Goal: Task Accomplishment & Management: Use online tool/utility

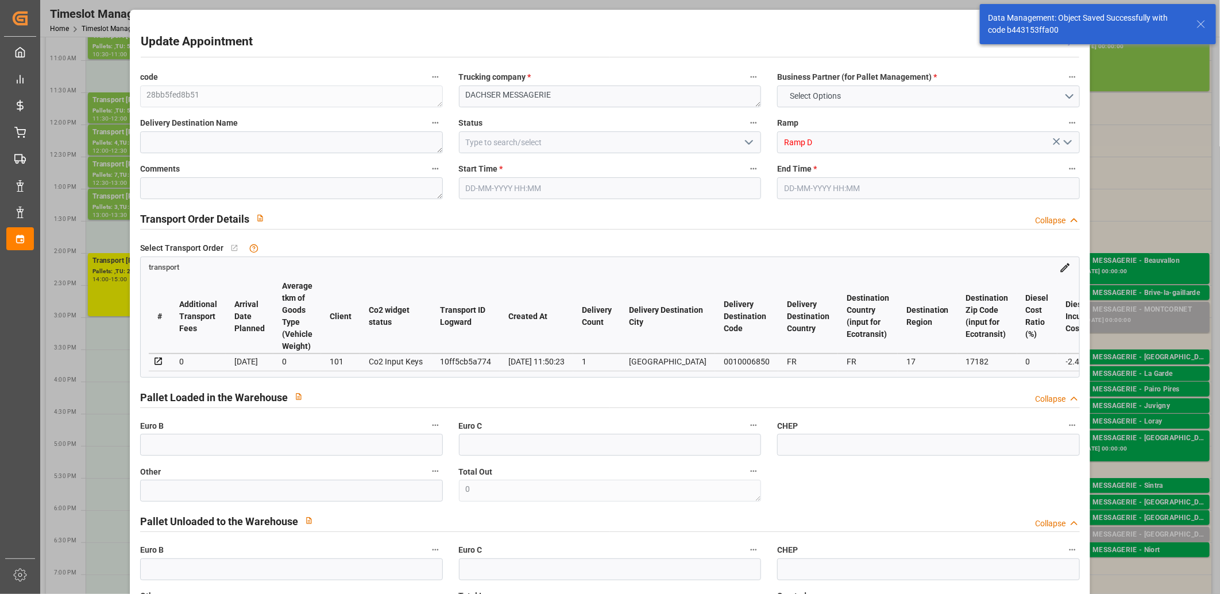
type input "2"
type input "139.72"
type input "0"
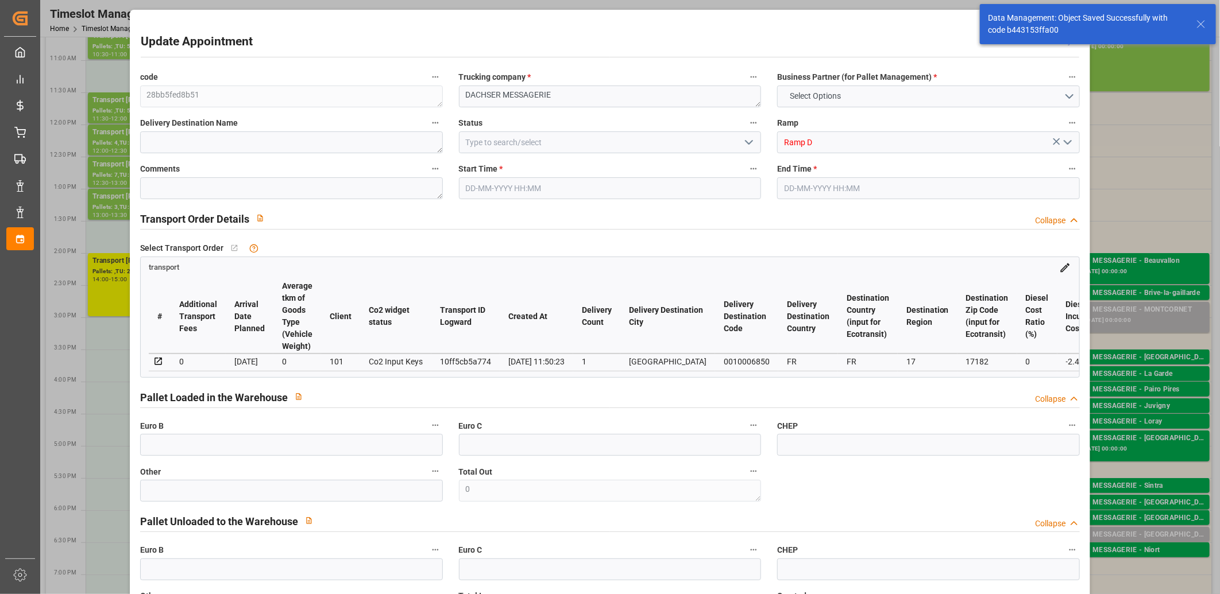
type input "137.2609"
type input "-2.4591"
type input "0"
type input "296.478"
type input "401.333"
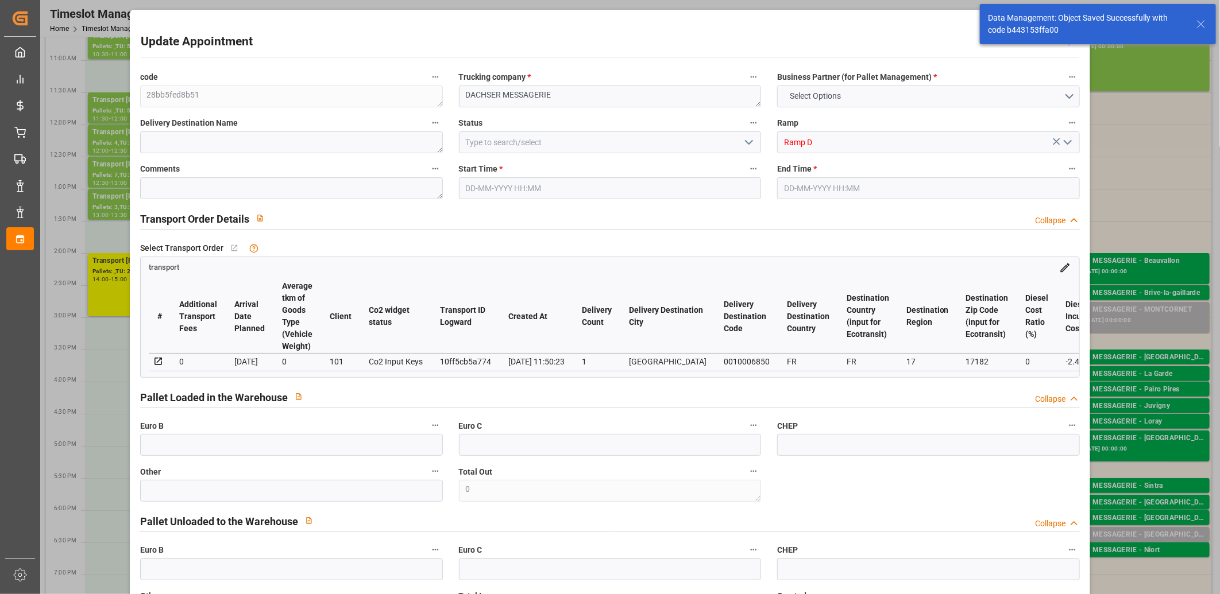
type input "1172.739"
type input "17"
type input "1"
type input "21"
type input "2"
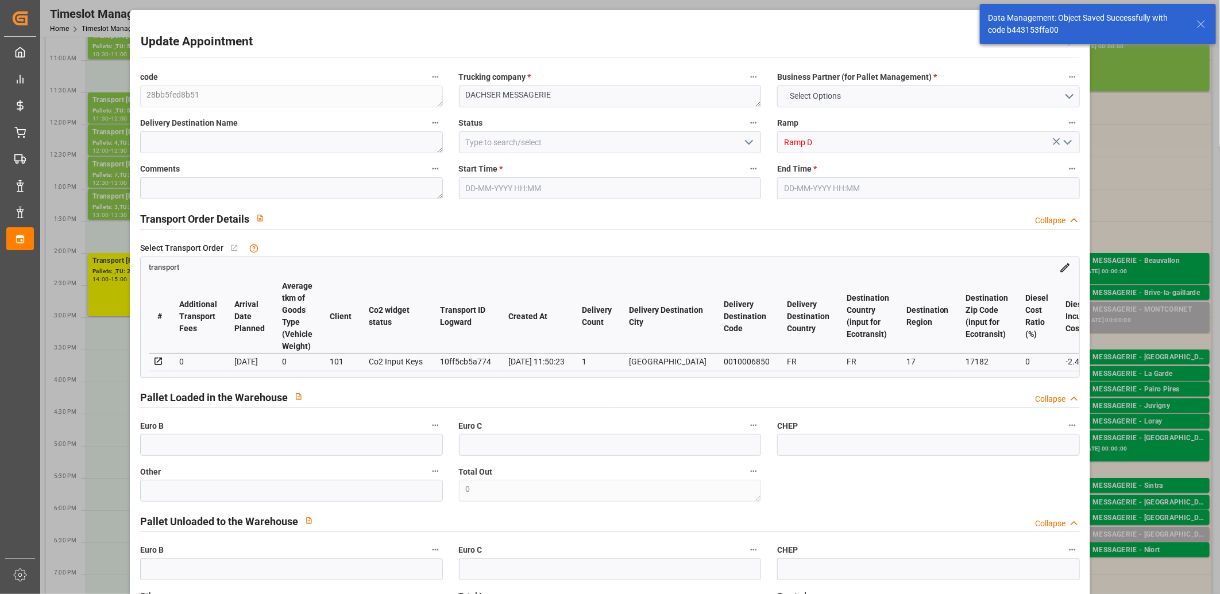
type input "101"
type input "352.443"
type input "0"
type input "4710.8598"
type input "0"
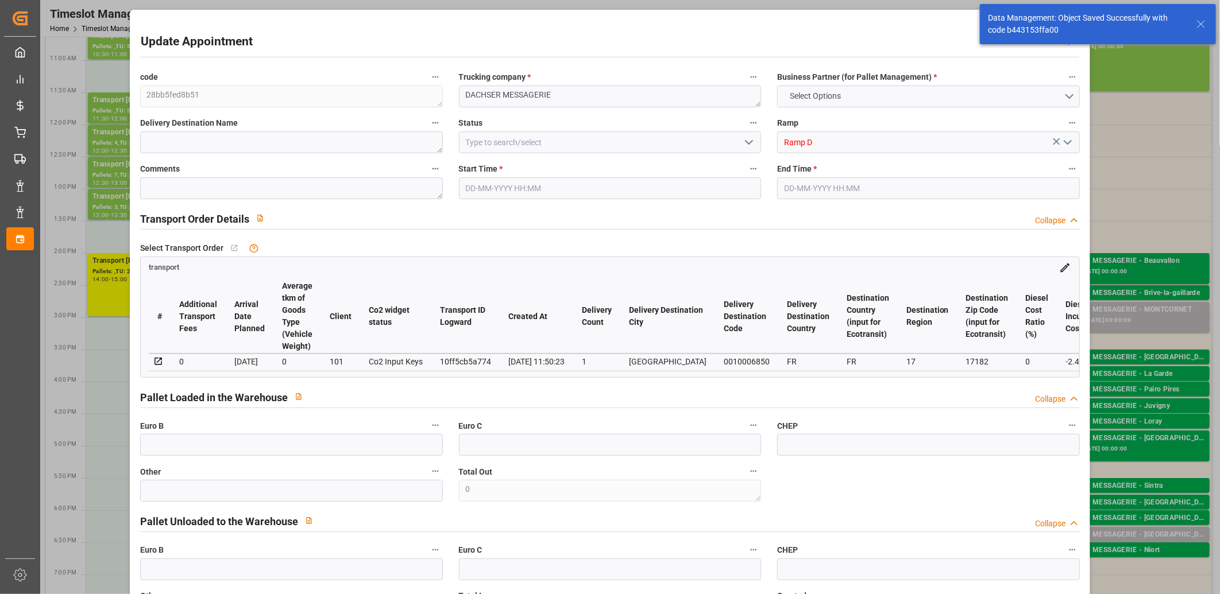
type input "0"
type input "21"
type input "35"
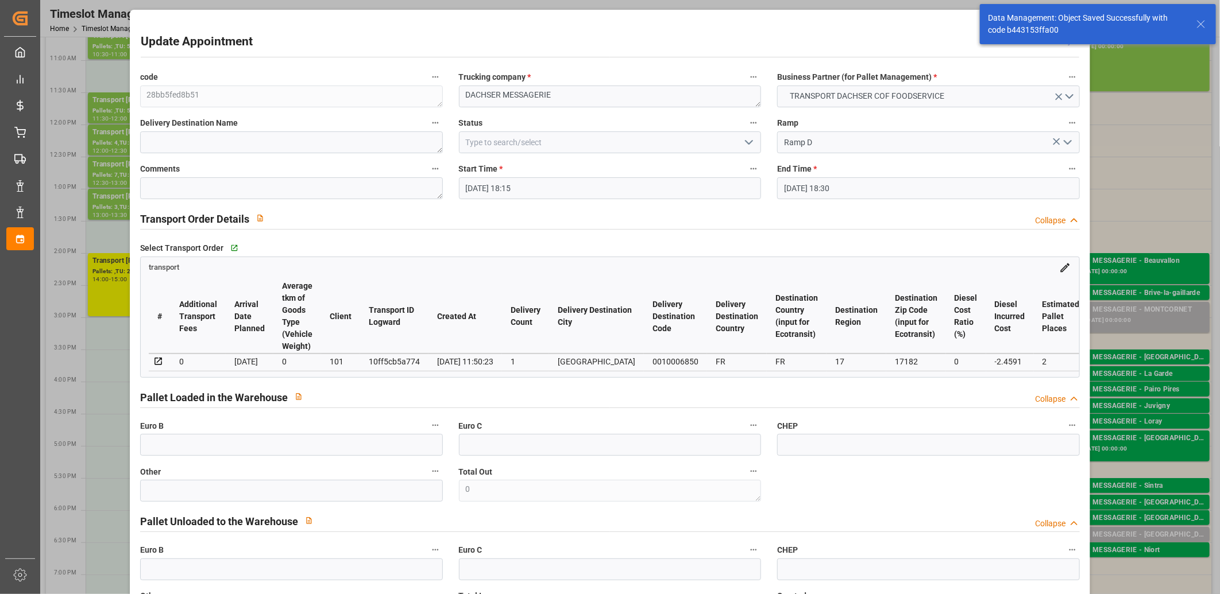
type input "[DATE] 18:15"
type input "12-09-2025 18:30"
type input "11-09-2025 12:36"
type input "[DATE] 11:50"
type input "[DATE]"
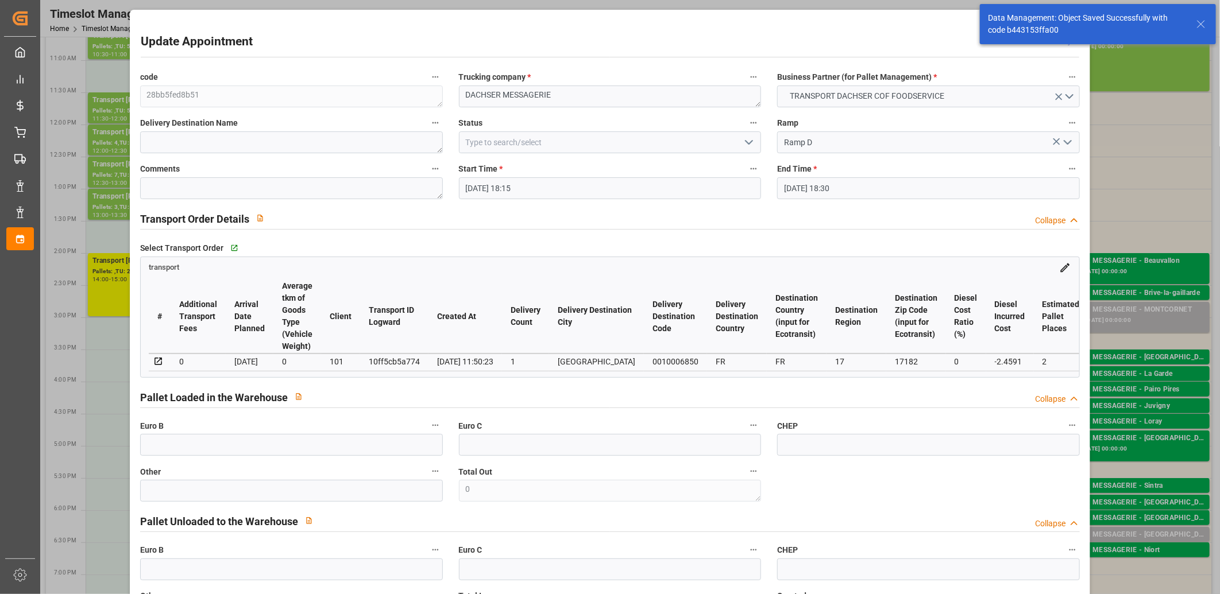
type input "[DATE]"
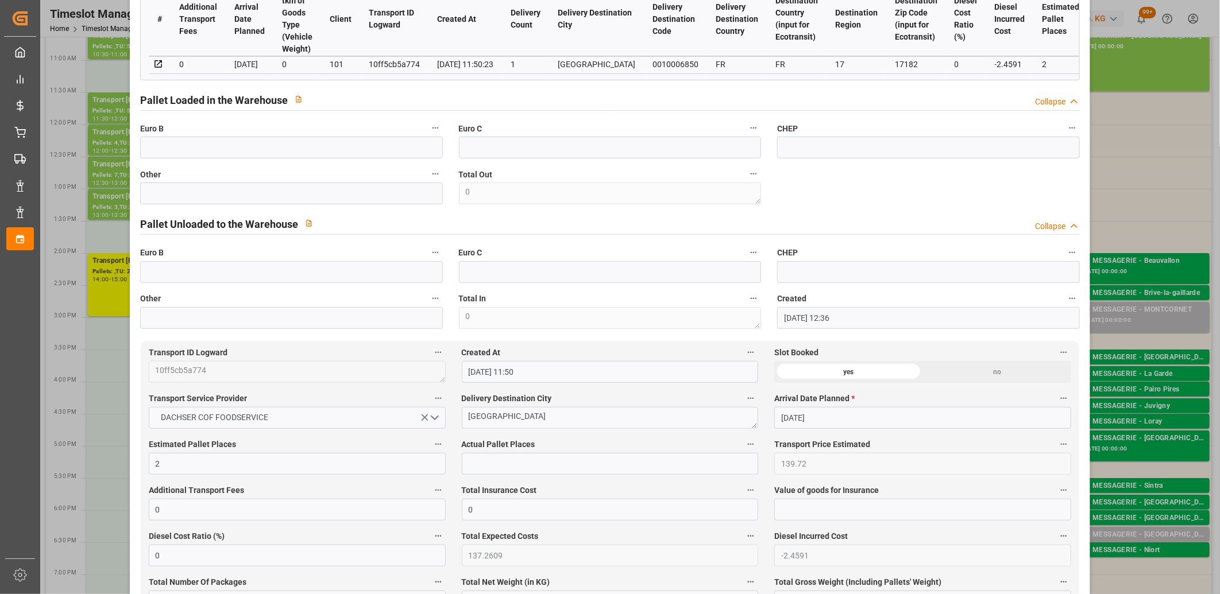
scroll to position [382, 0]
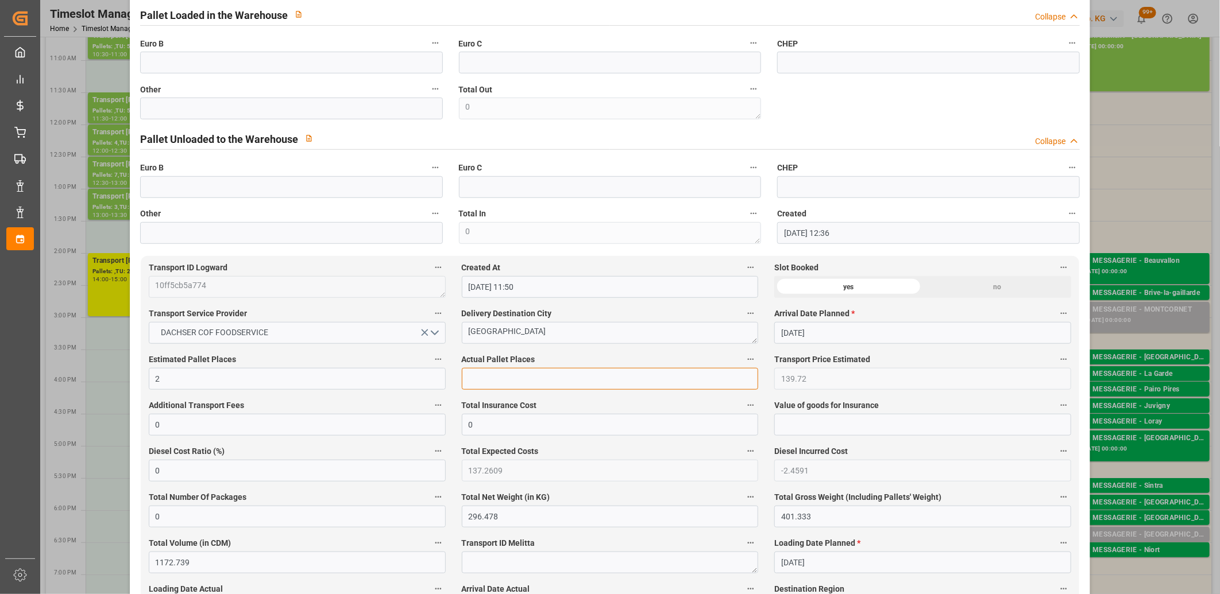
click at [498, 389] on input "text" at bounding box center [610, 379] width 297 height 22
type input "1"
click at [291, 110] on input "text" at bounding box center [291, 109] width 303 height 22
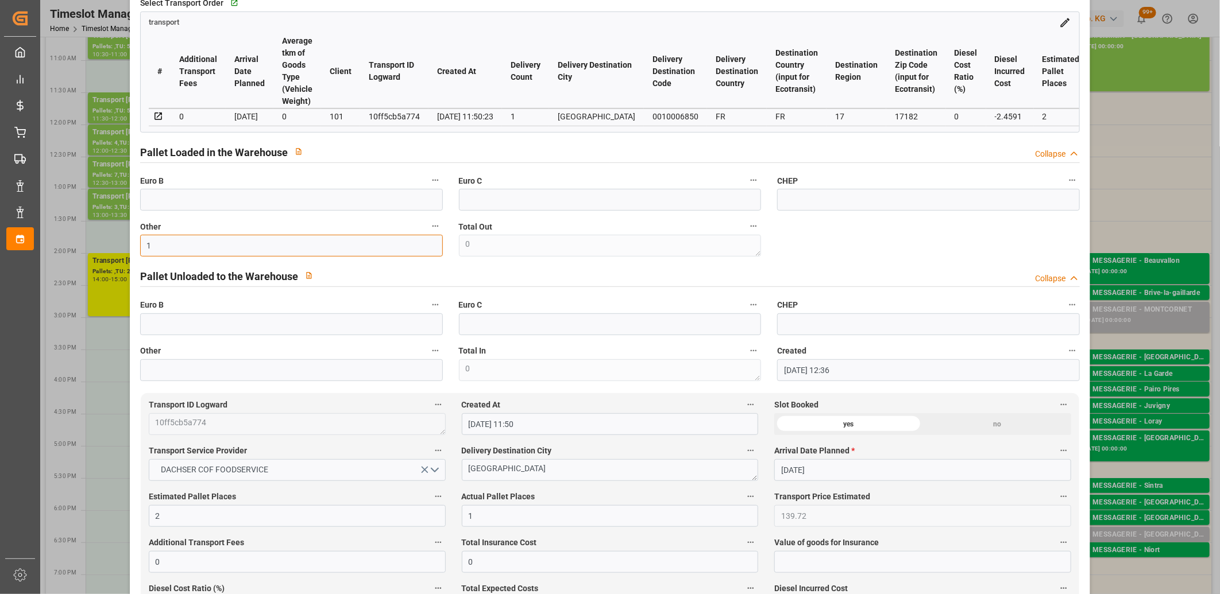
scroll to position [64, 0]
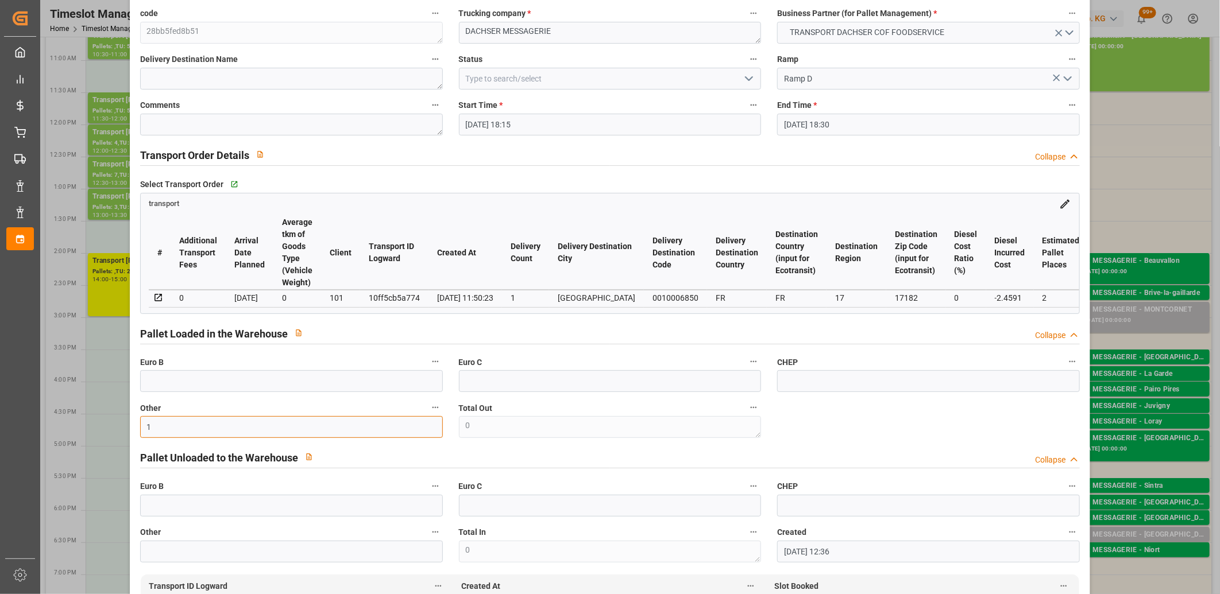
type input "1"
click at [747, 78] on icon "open menu" at bounding box center [749, 79] width 14 height 14
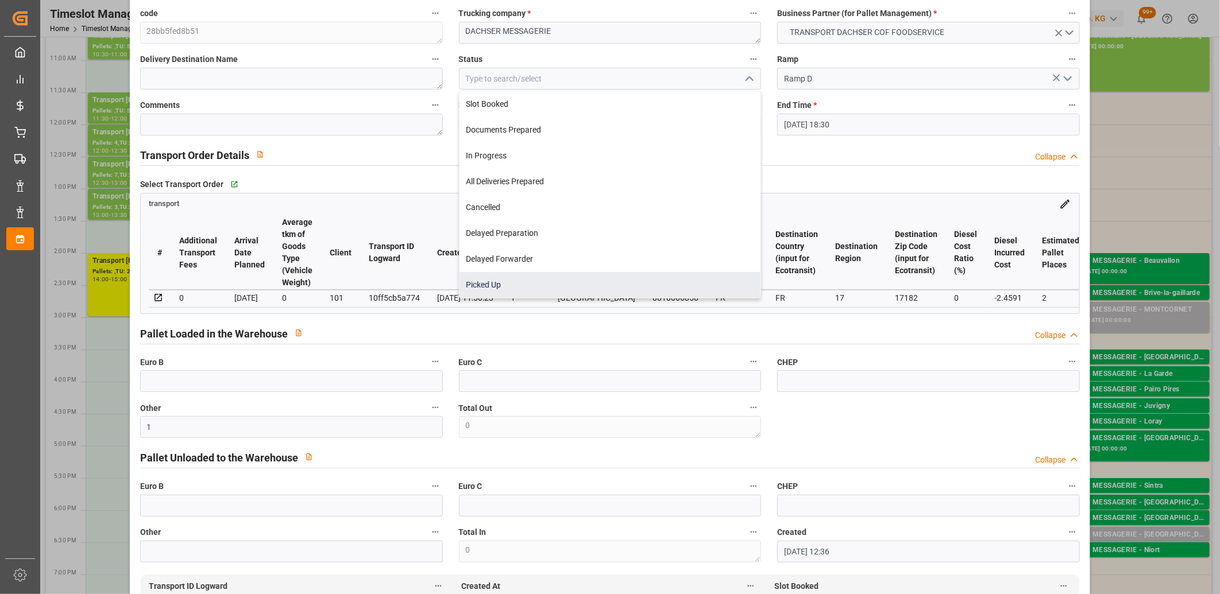
click at [589, 293] on div "Picked Up" at bounding box center [609, 285] width 301 height 26
type input "Picked Up"
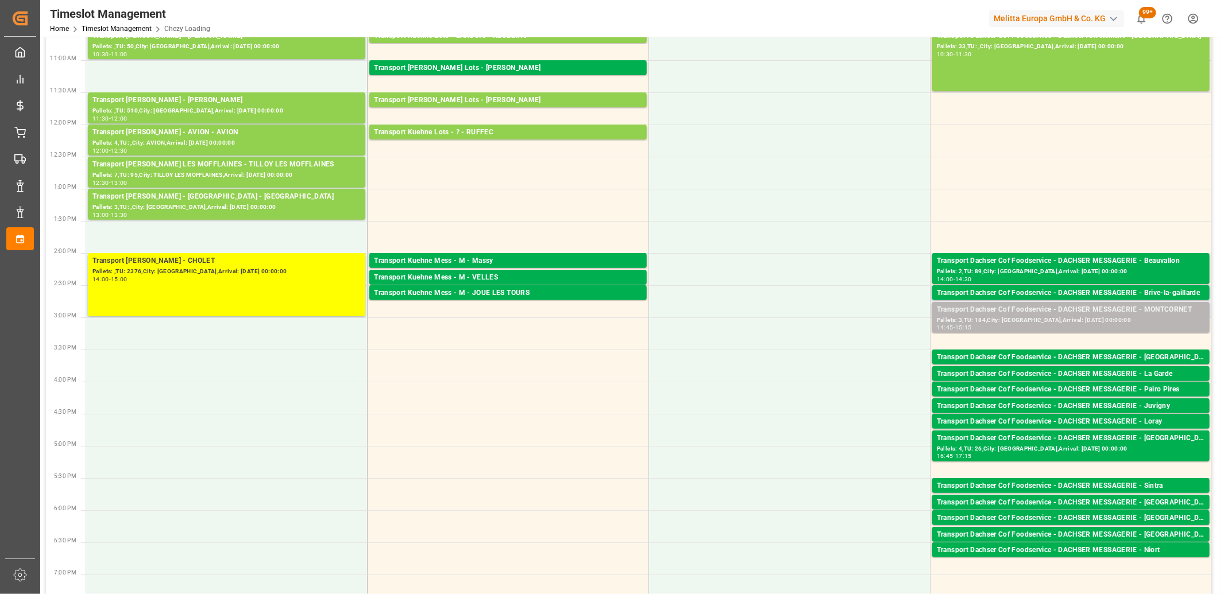
click at [1019, 316] on div "Pallets: 3,TU: 184,City: [GEOGRAPHIC_DATA],Arrival: [DATE] 00:00:00" at bounding box center [1070, 321] width 268 height 10
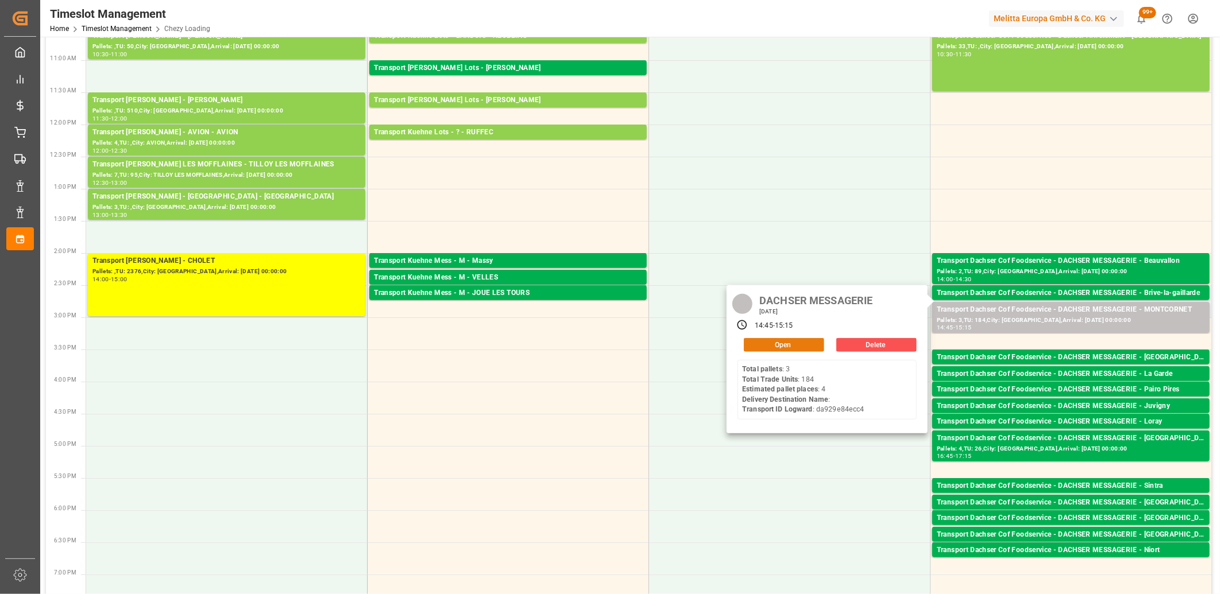
click at [784, 343] on button "Open" at bounding box center [784, 345] width 80 height 14
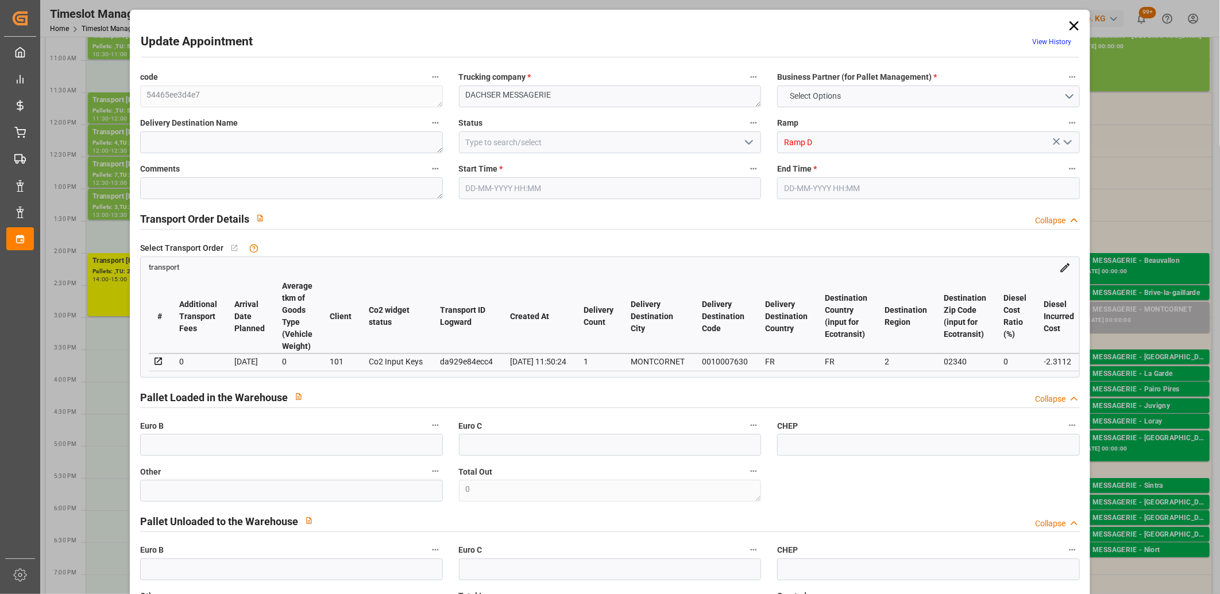
type input "4"
type input "131.32"
type input "0"
